Goal: Information Seeking & Learning: Understand process/instructions

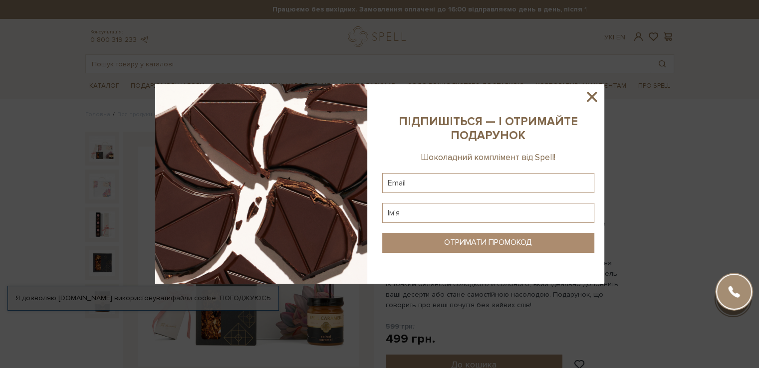
click at [596, 96] on icon at bounding box center [591, 96] width 17 height 17
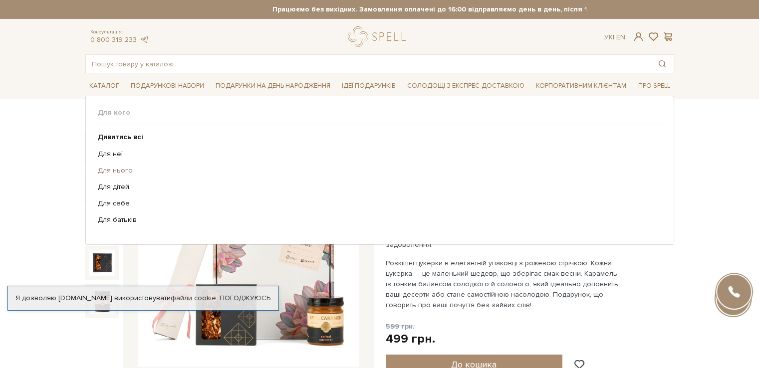
click at [109, 172] on link "Для нього" at bounding box center [376, 170] width 556 height 9
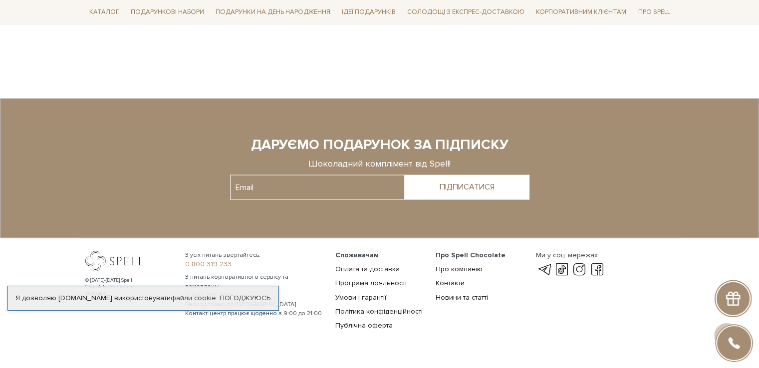
scroll to position [1751, 0]
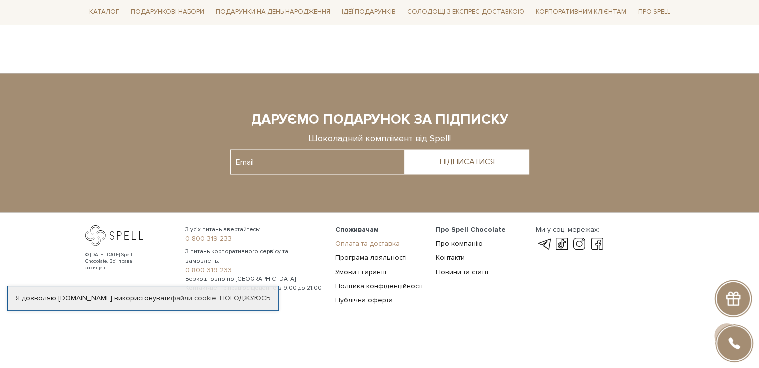
click at [382, 244] on link "Оплата та доставка" at bounding box center [367, 243] width 64 height 8
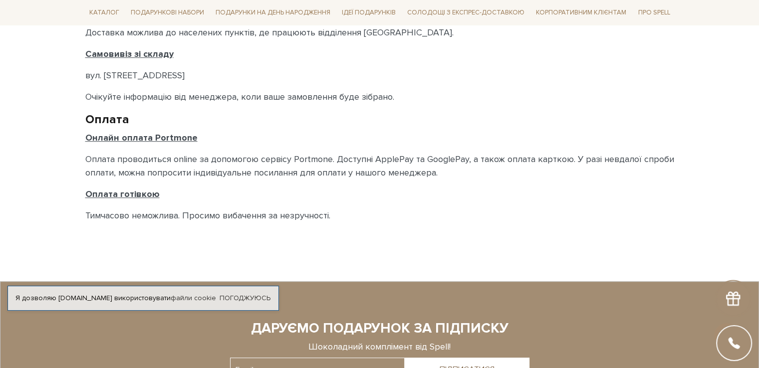
scroll to position [599, 0]
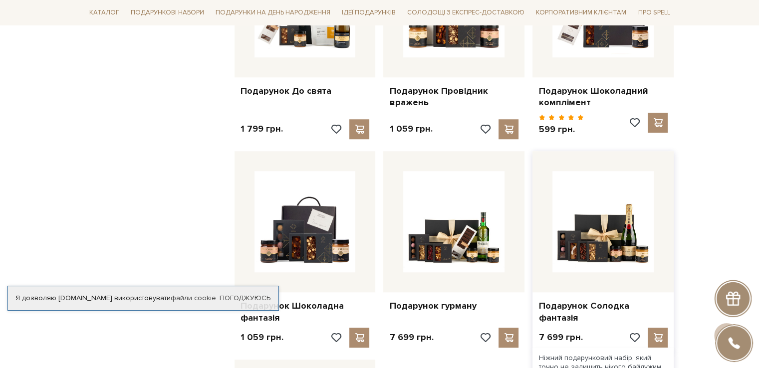
scroll to position [862, 0]
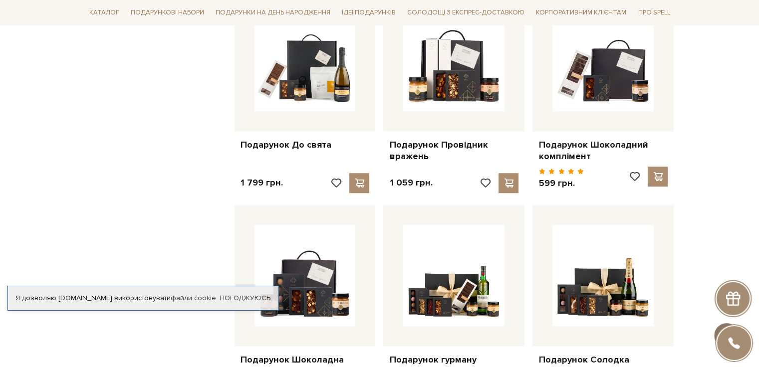
click at [735, 330] on span at bounding box center [726, 335] width 17 height 11
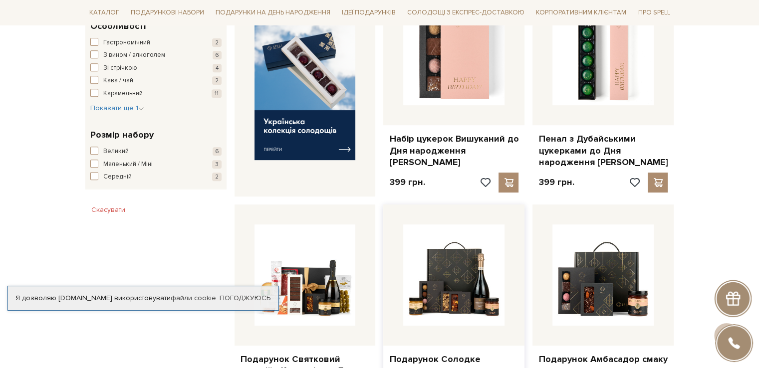
scroll to position [549, 0]
